Goal: Check status: Check status

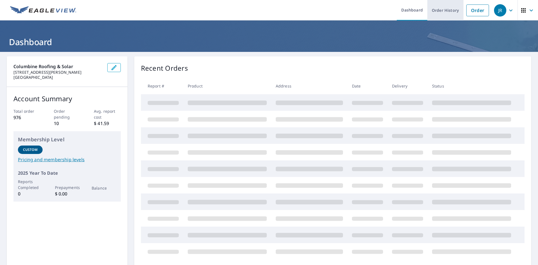
click at [442, 11] on link "Order History" at bounding box center [445, 10] width 36 height 20
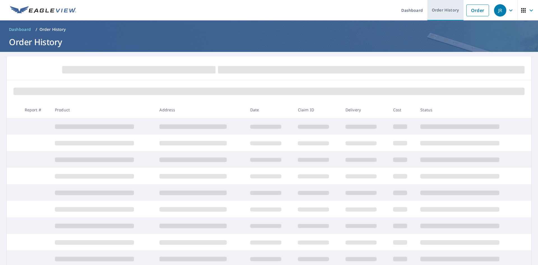
click at [447, 11] on link "Order History" at bounding box center [445, 10] width 36 height 20
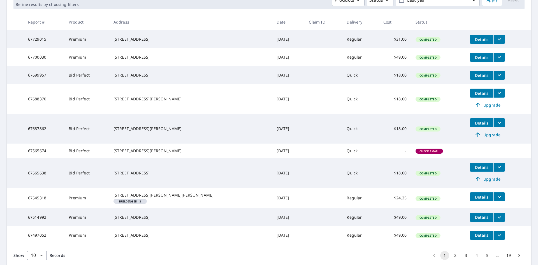
scroll to position [56, 0]
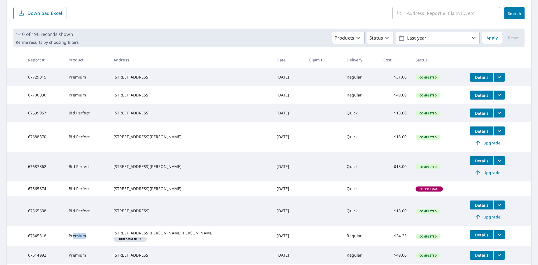
drag, startPoint x: 97, startPoint y: 252, endPoint x: 81, endPoint y: 249, distance: 17.0
click at [81, 246] on td "Premium" at bounding box center [86, 235] width 45 height 20
drag, startPoint x: 370, startPoint y: 218, endPoint x: 351, endPoint y: 219, distance: 19.3
click at [379, 218] on td "$18.00" at bounding box center [395, 211] width 32 height 30
drag, startPoint x: 73, startPoint y: 221, endPoint x: 99, endPoint y: 220, distance: 25.5
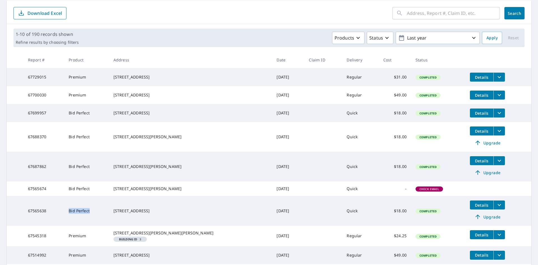
click at [99, 220] on td "Bid Perfect" at bounding box center [86, 211] width 45 height 30
click at [126, 217] on td "[STREET_ADDRESS]" at bounding box center [190, 211] width 163 height 30
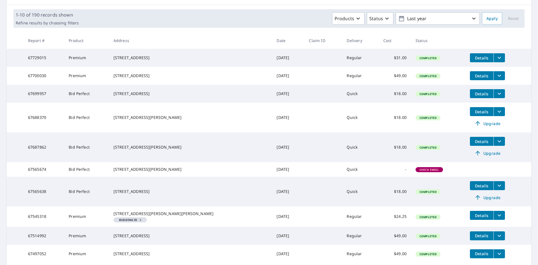
scroll to position [24, 0]
